Goal: Transaction & Acquisition: Obtain resource

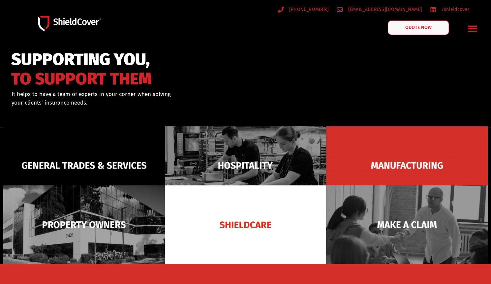
click at [412, 25] on span "QUOTE NOW" at bounding box center [418, 27] width 26 height 5
